Goal: Check status

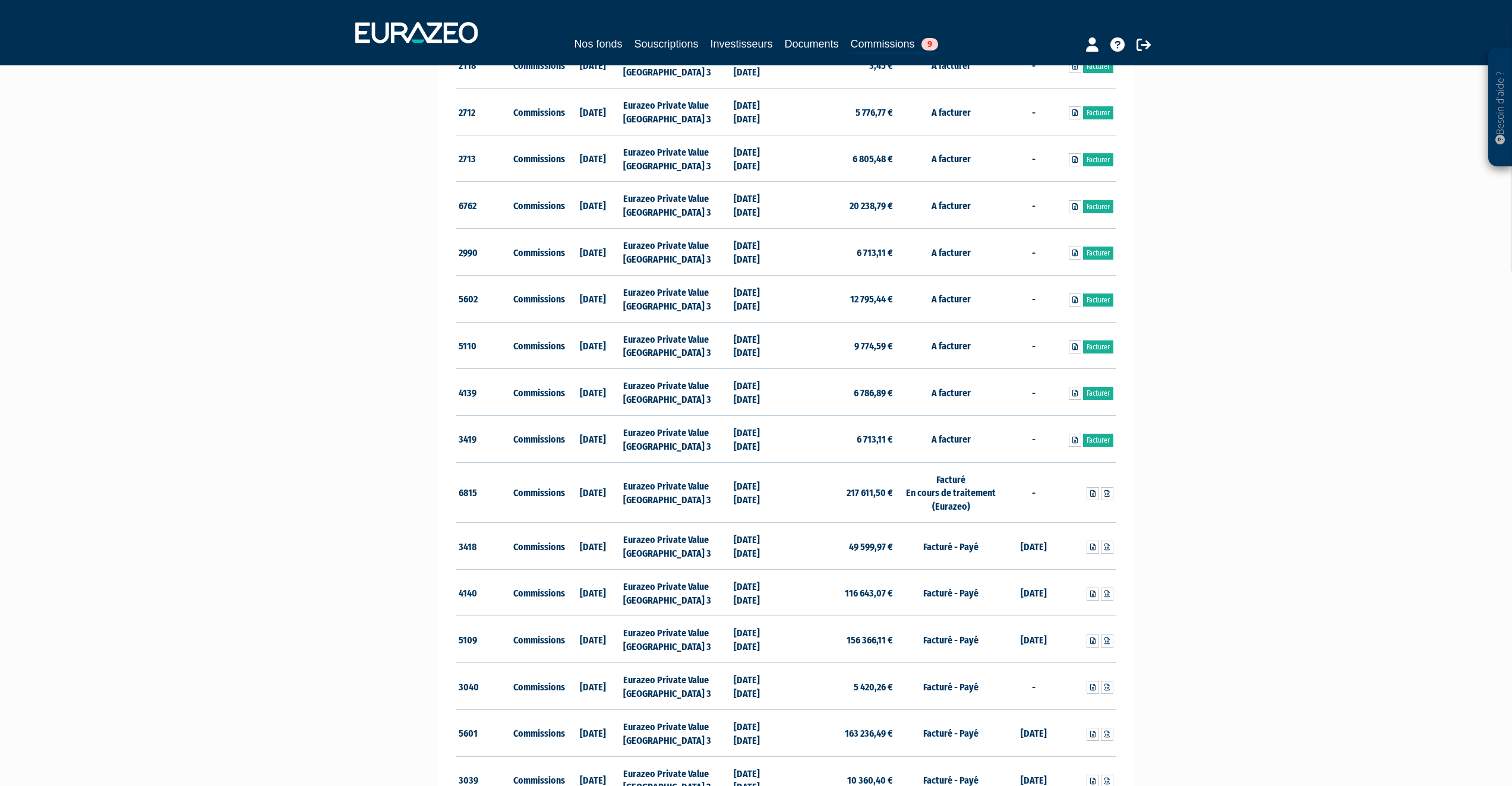
scroll to position [119, 0]
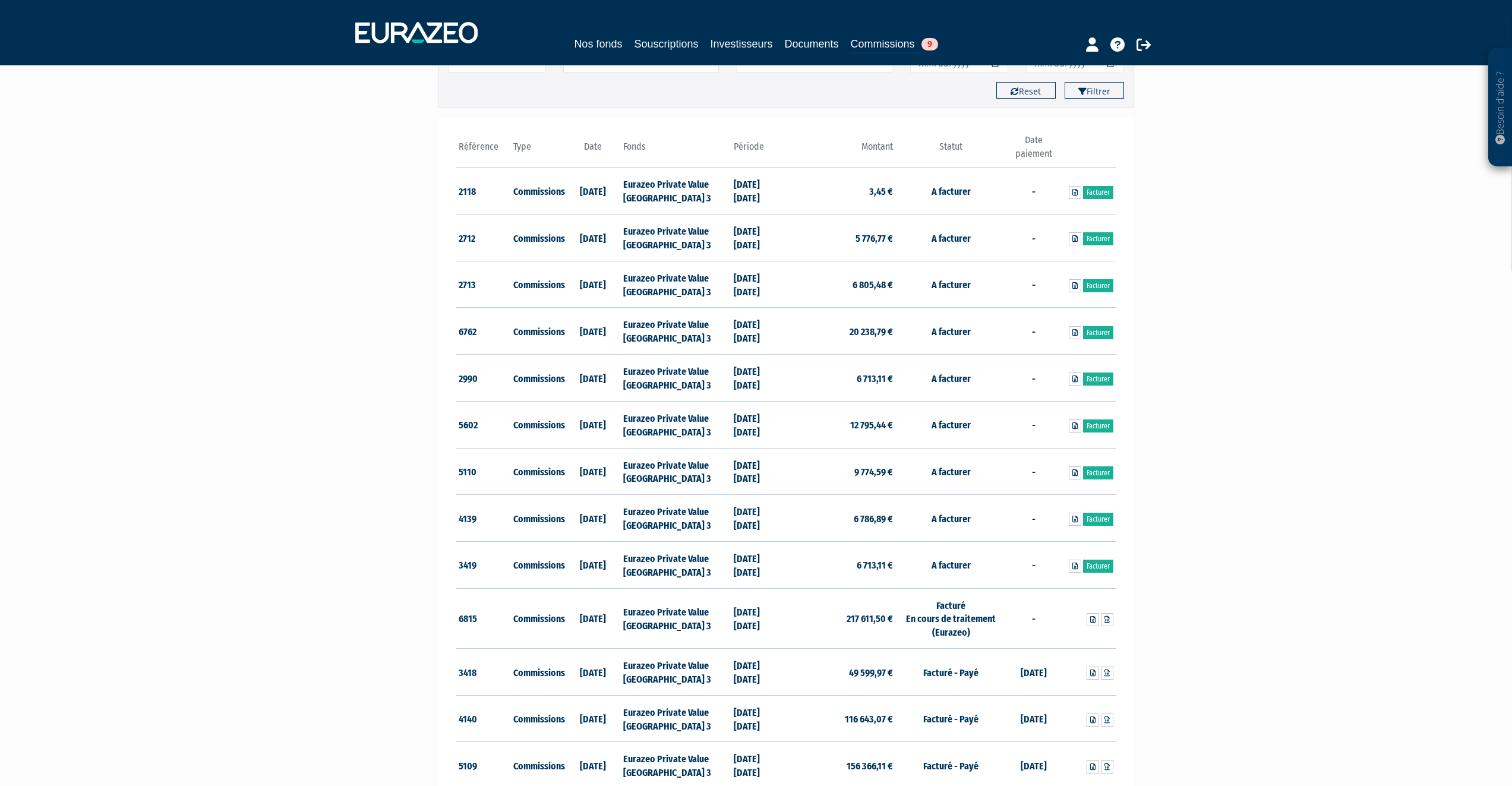
click at [1300, 377] on div "Besoin d'aide ? × J'ai besoin d'aide Si vous avez une question à propos du fonc…" at bounding box center [756, 469] width 1512 height 1176
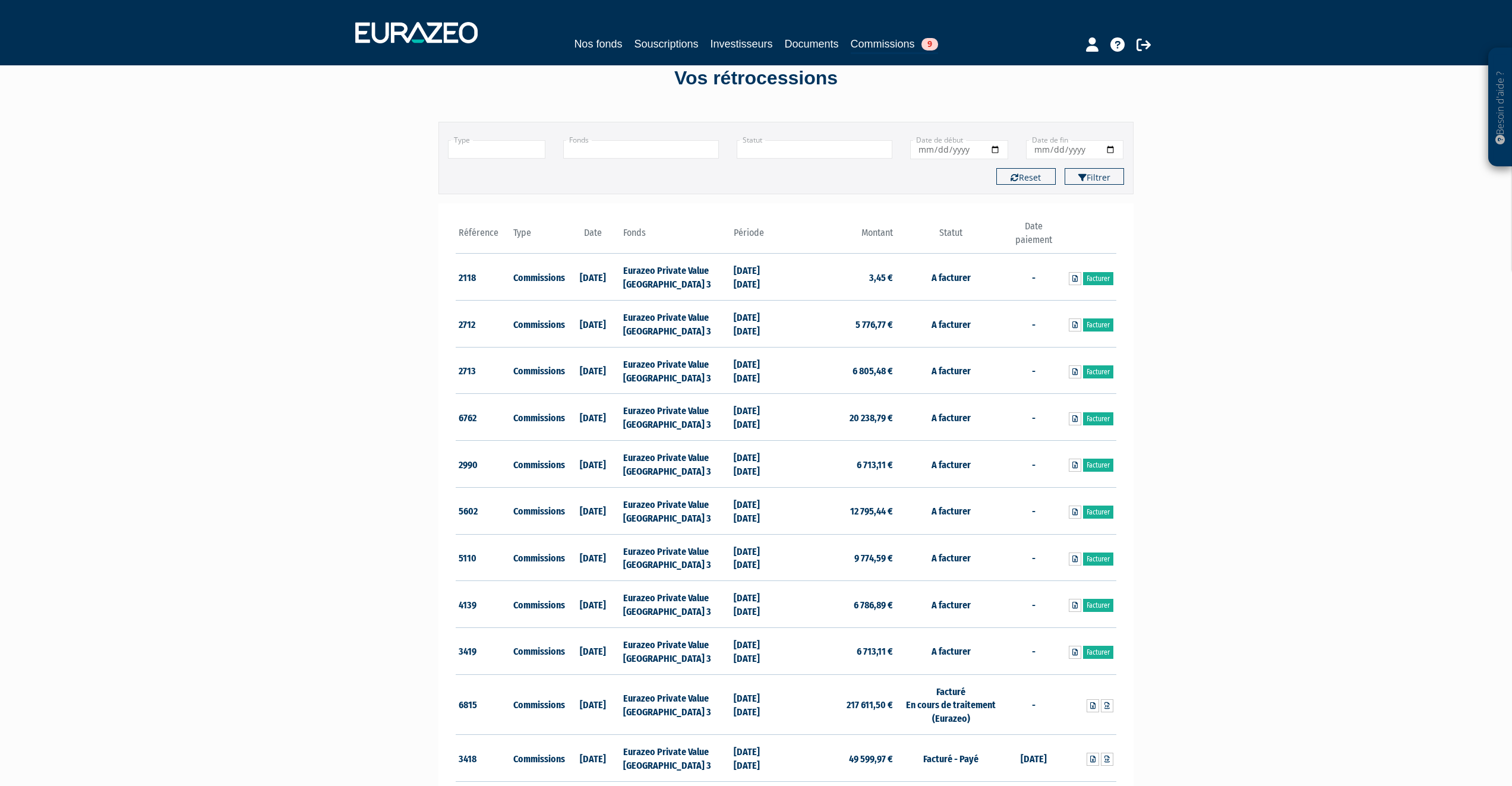
scroll to position [0, 0]
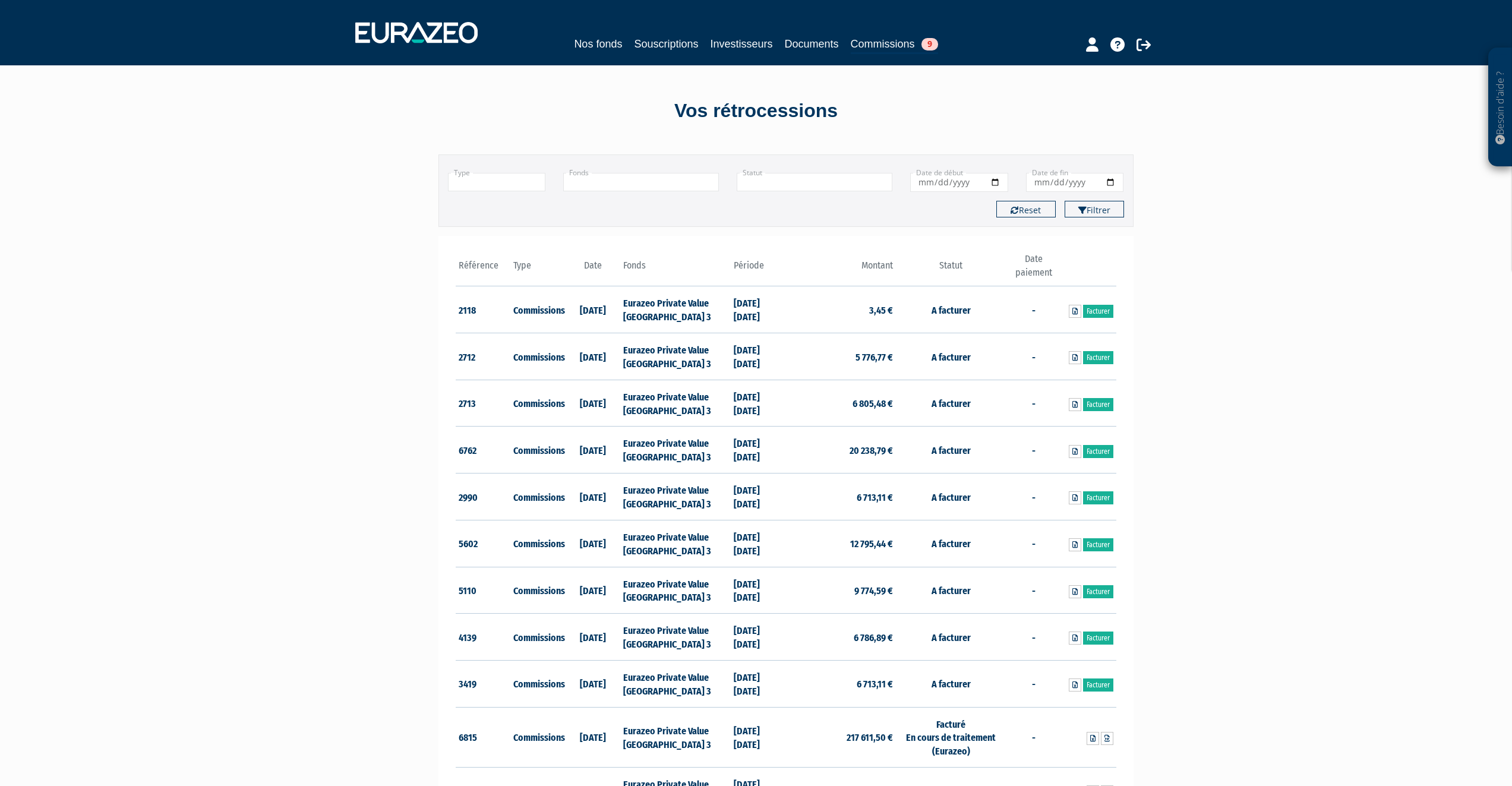
click at [1264, 251] on div "Besoin d'aide ? × J'ai besoin d'aide Si vous avez une question à propos du fonc…" at bounding box center [756, 588] width 1512 height 1176
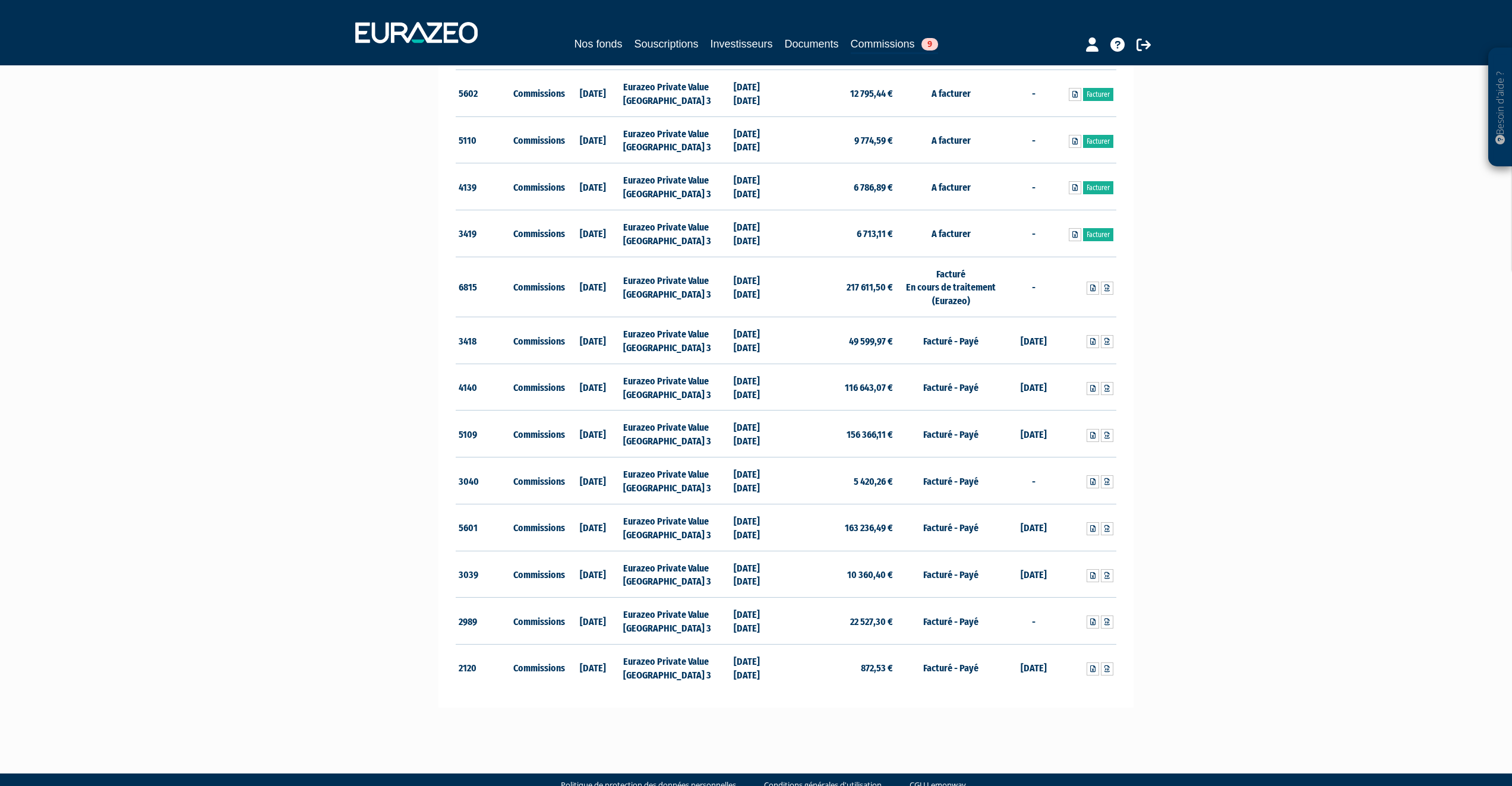
scroll to position [475, 0]
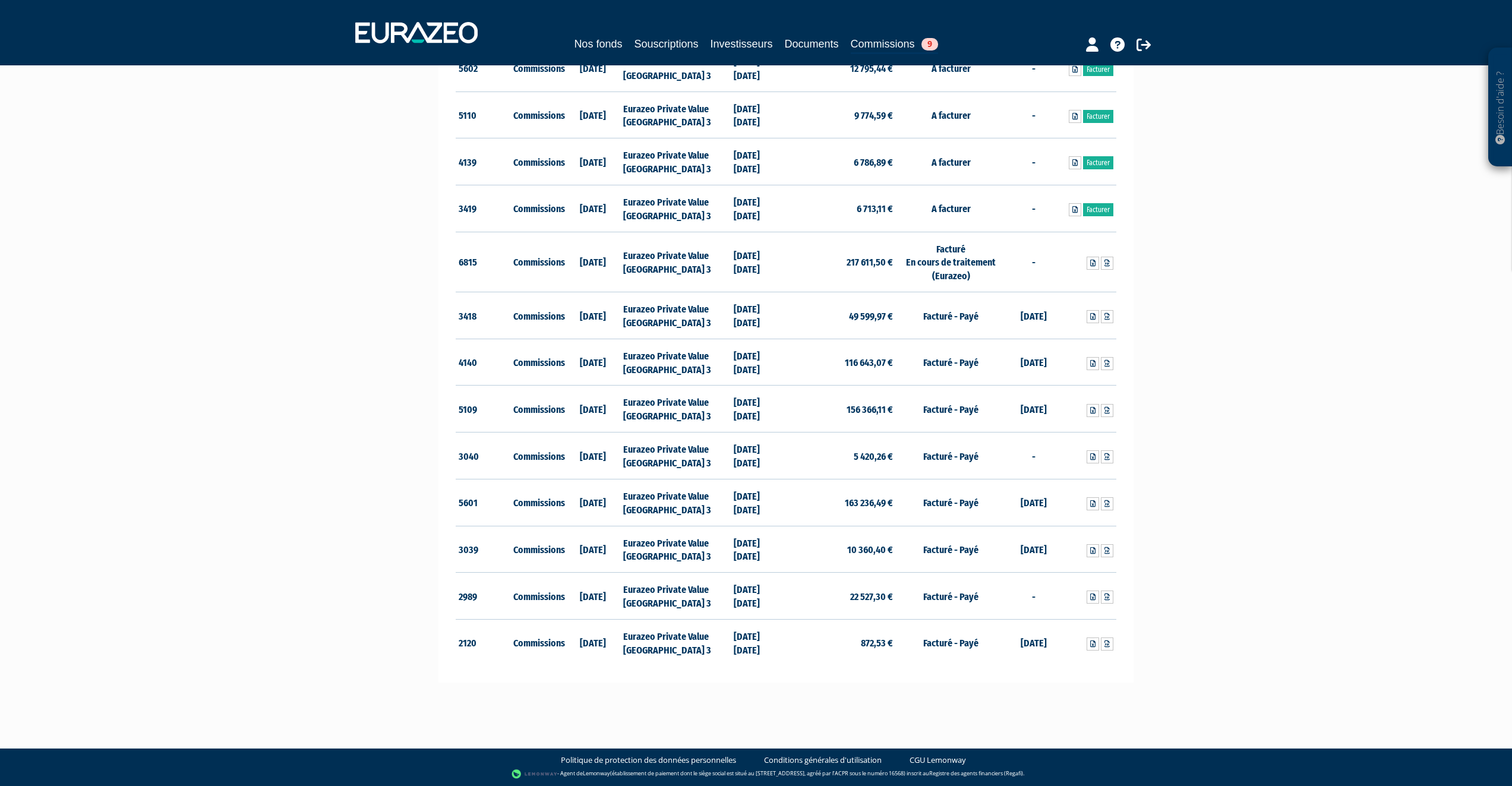
click at [1313, 367] on div "Besoin d'aide ? × J'ai besoin d'aide Si vous avez une question à propos du fonc…" at bounding box center [756, 112] width 1512 height 1176
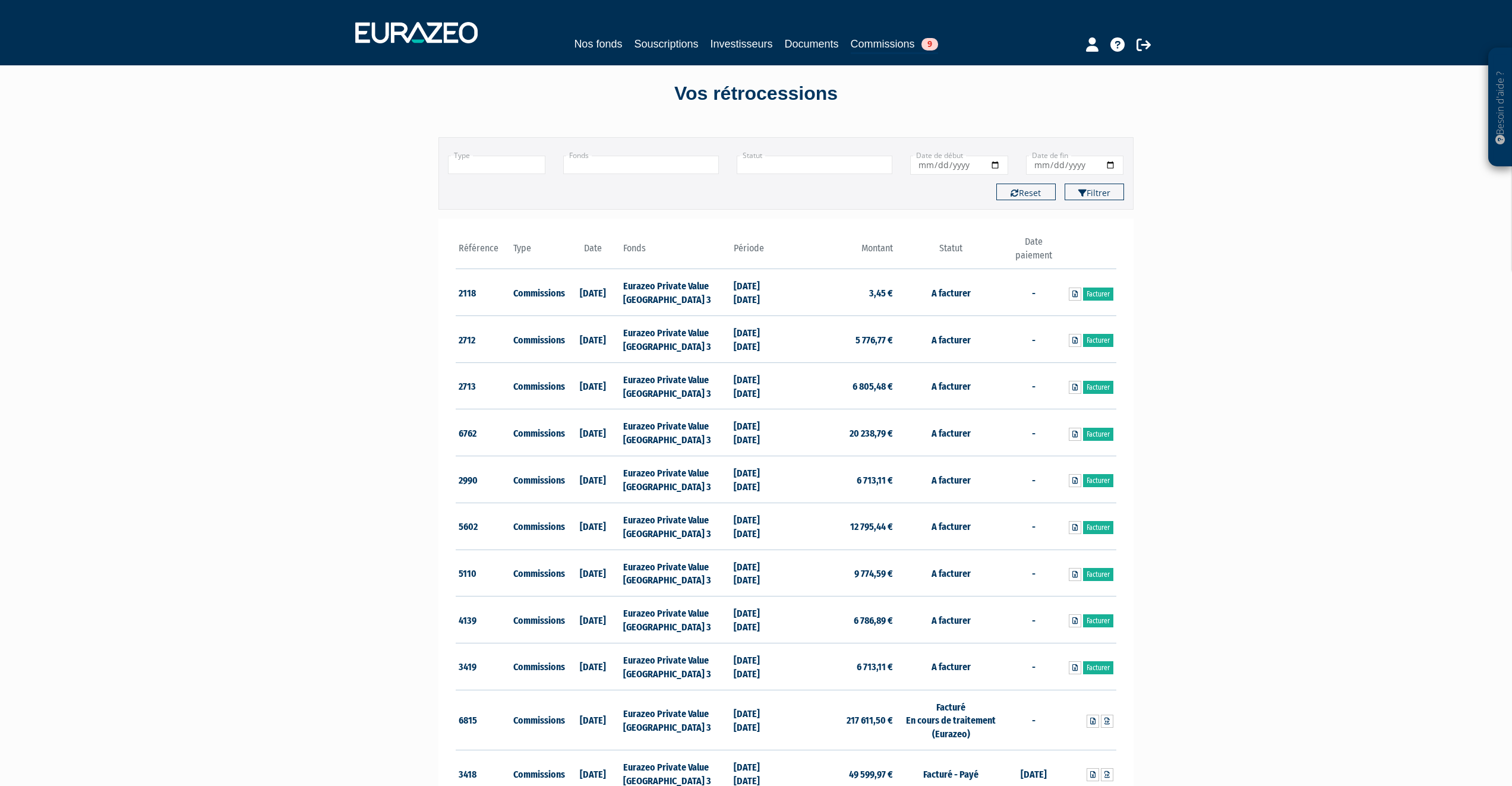
scroll to position [0, 0]
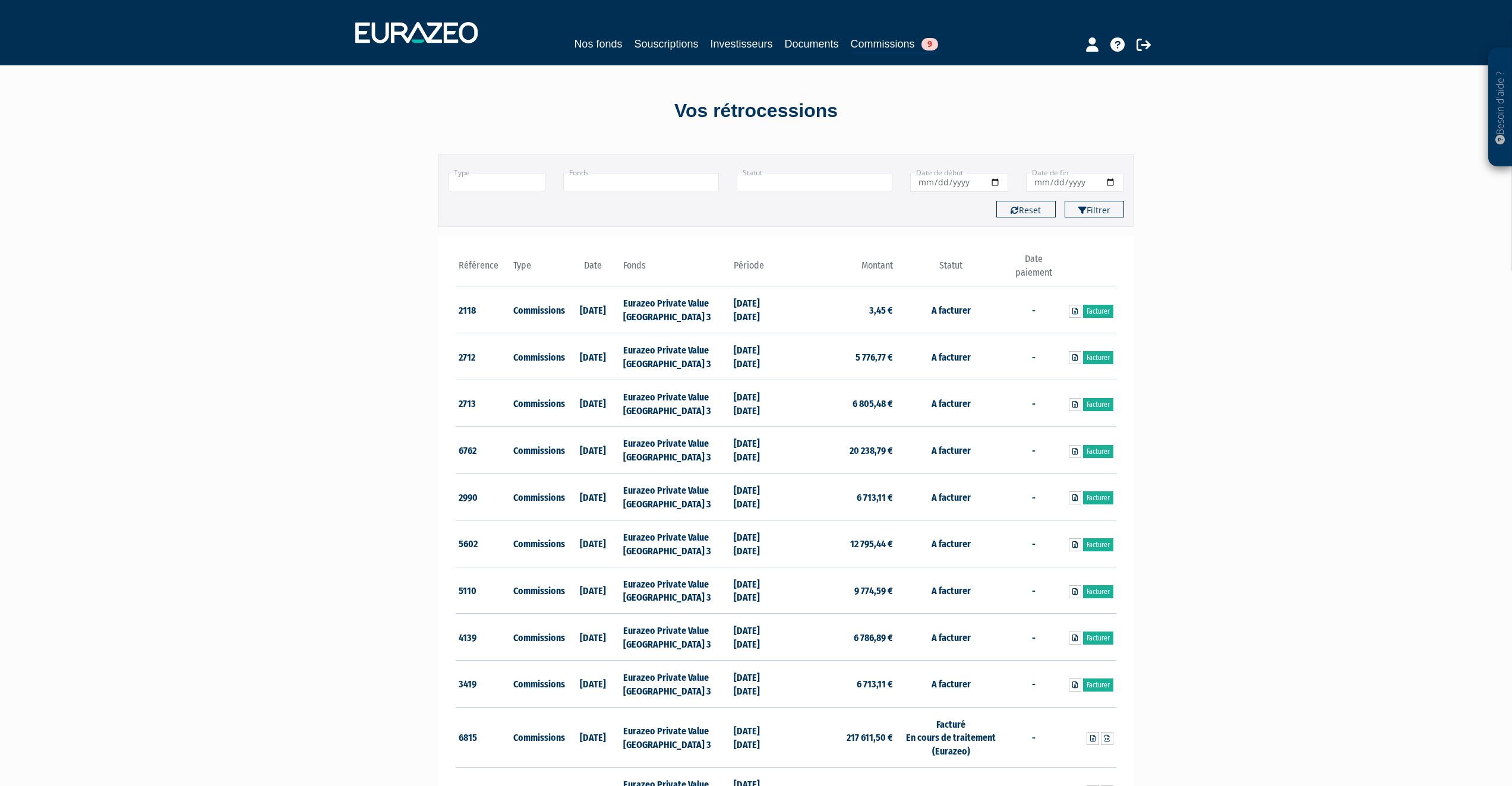
drag, startPoint x: 988, startPoint y: 181, endPoint x: 994, endPoint y: 182, distance: 6.1
click at [991, 182] on input "Date de début" at bounding box center [959, 183] width 98 height 19
click at [994, 182] on input "Date de début" at bounding box center [959, 183] width 98 height 19
type input "[DATE]"
click at [1111, 181] on input "Date de fin" at bounding box center [1075, 183] width 98 height 19
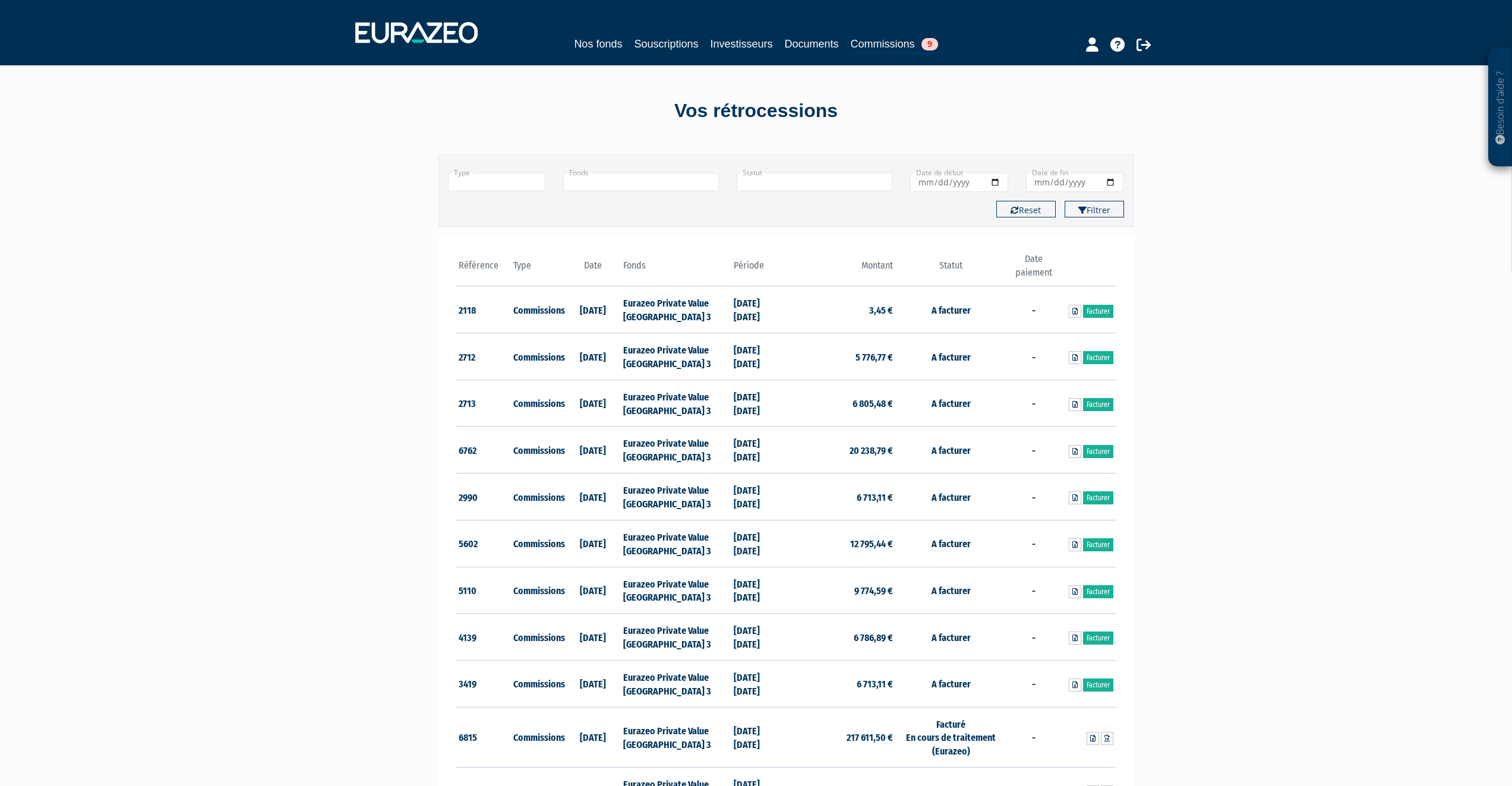
type input "[DATE]"
click at [1082, 208] on icon "submit" at bounding box center [1082, 210] width 8 height 8
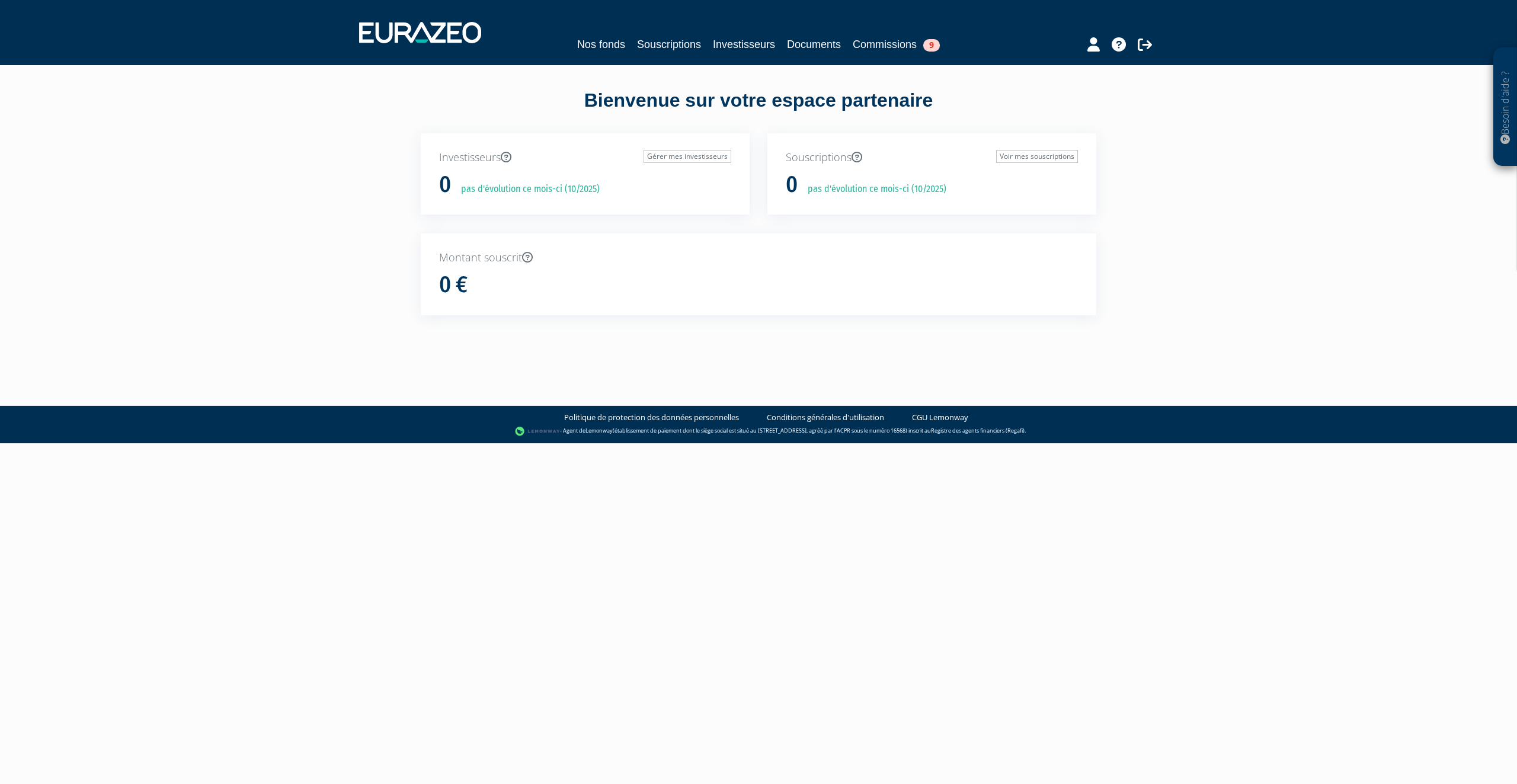
click at [123, 443] on html "Besoin d'aide ? × J'ai besoin d'aide Si vous avez une question à propos du fonc…" at bounding box center [758, 221] width 1517 height 443
